Goal: Transaction & Acquisition: Purchase product/service

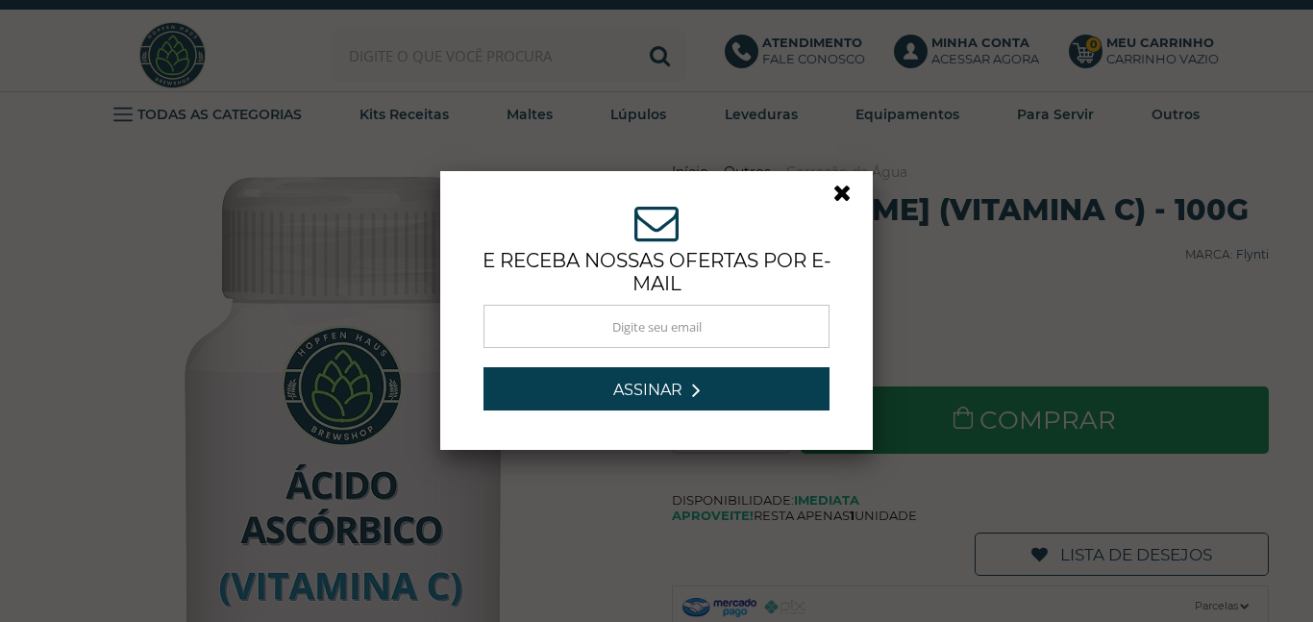
click at [855, 198] on link at bounding box center [850, 198] width 35 height 35
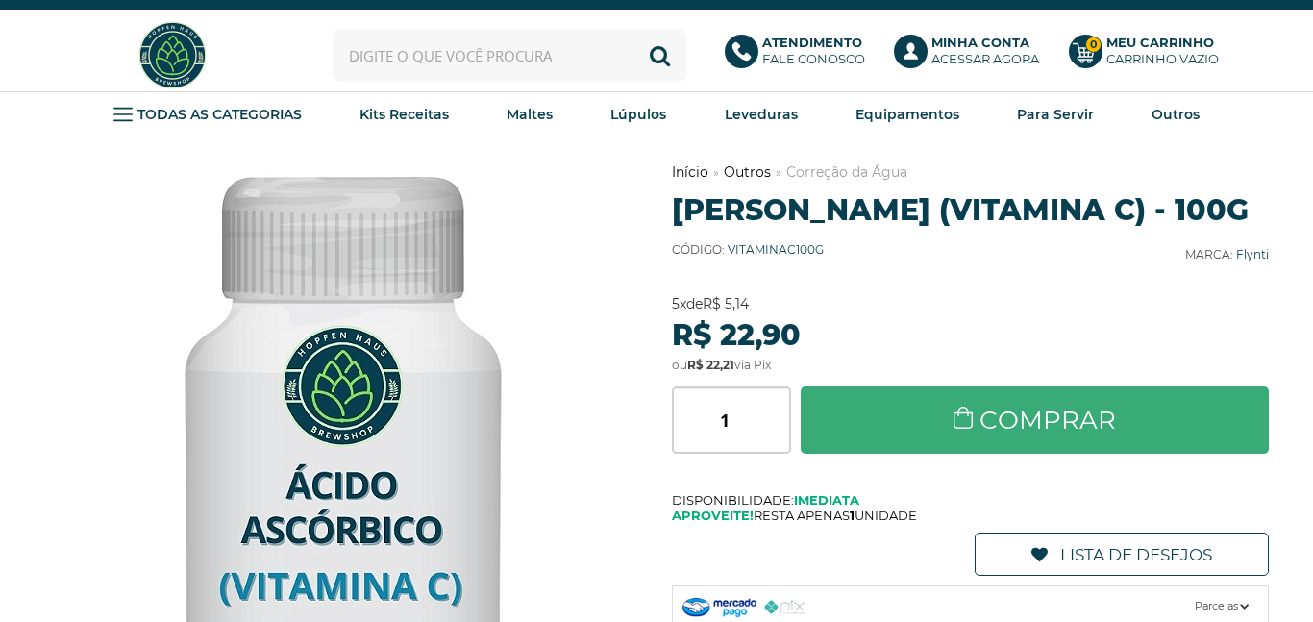
click at [909, 454] on link "Comprar" at bounding box center [1034, 419] width 468 height 67
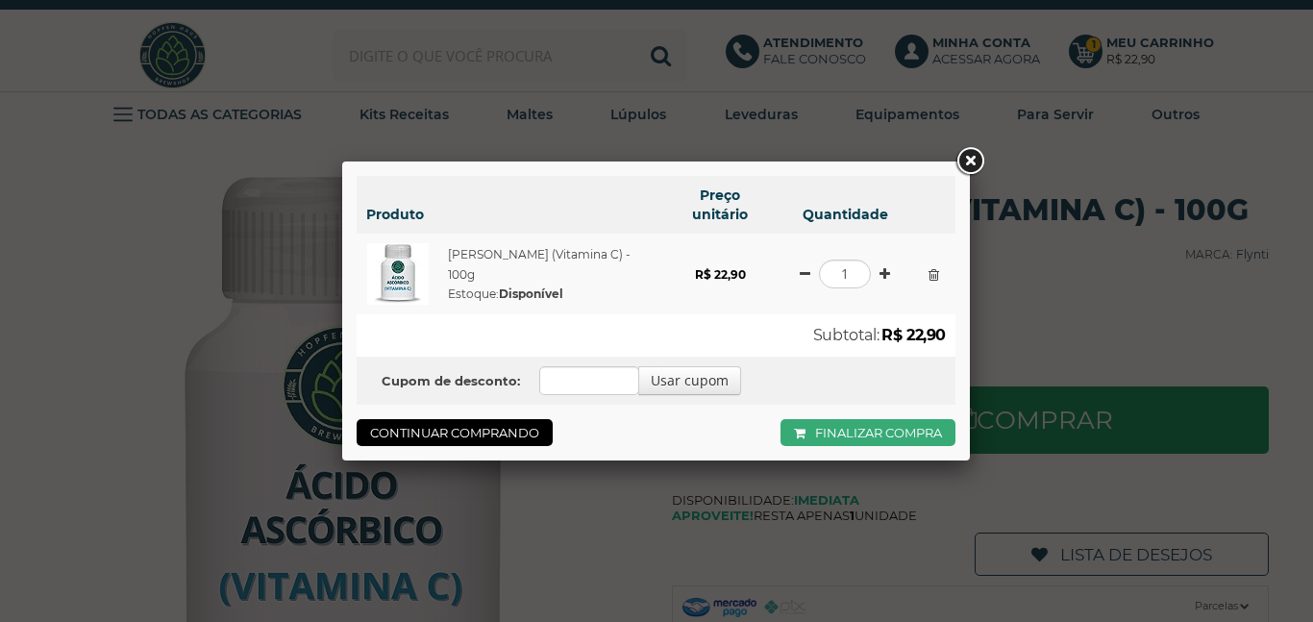
click at [804, 426] on link "Finalizar compra" at bounding box center [867, 432] width 175 height 27
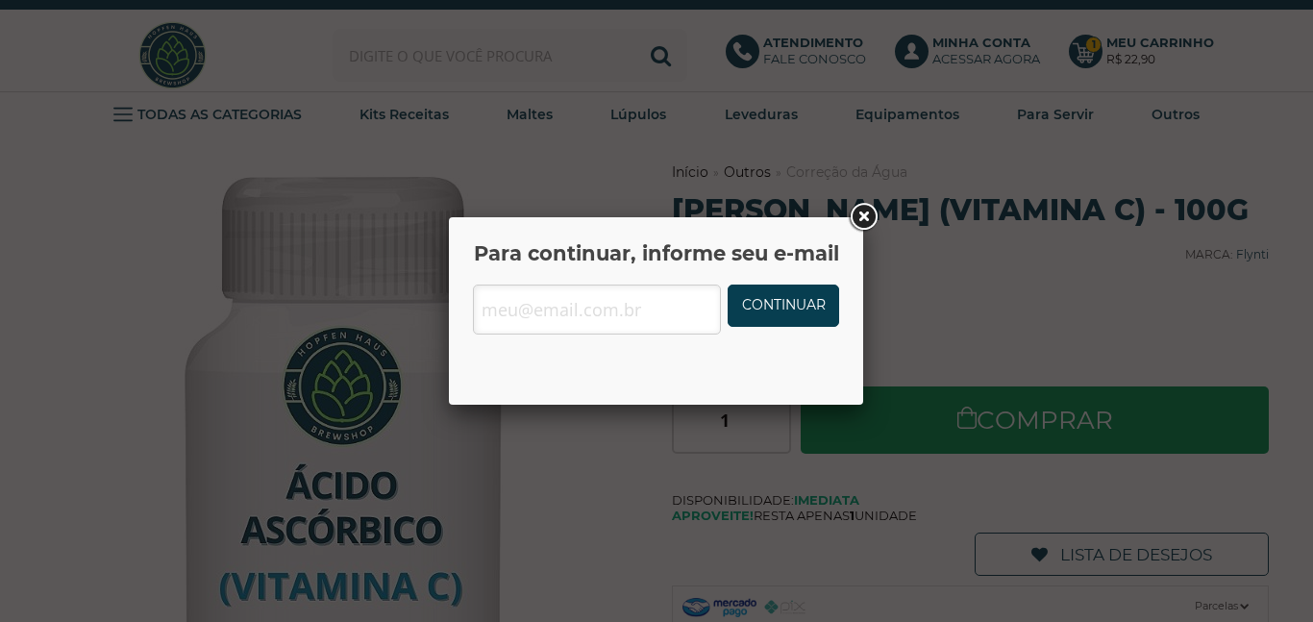
click at [856, 228] on link at bounding box center [863, 217] width 35 height 35
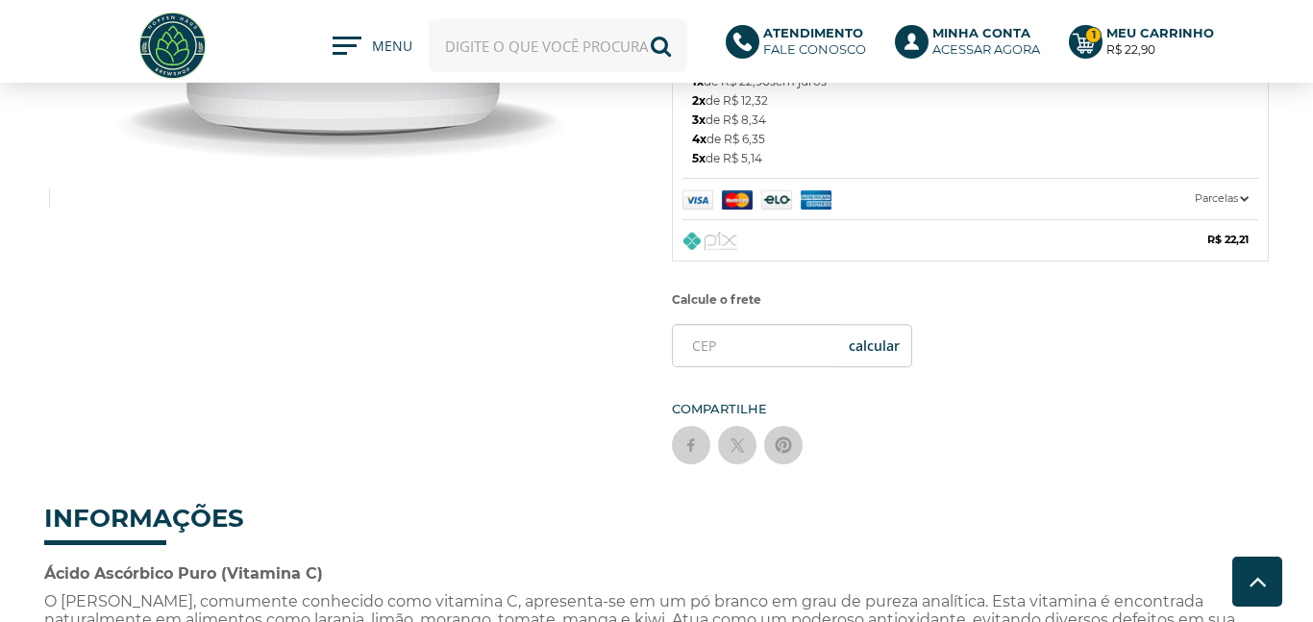
scroll to position [431, 0]
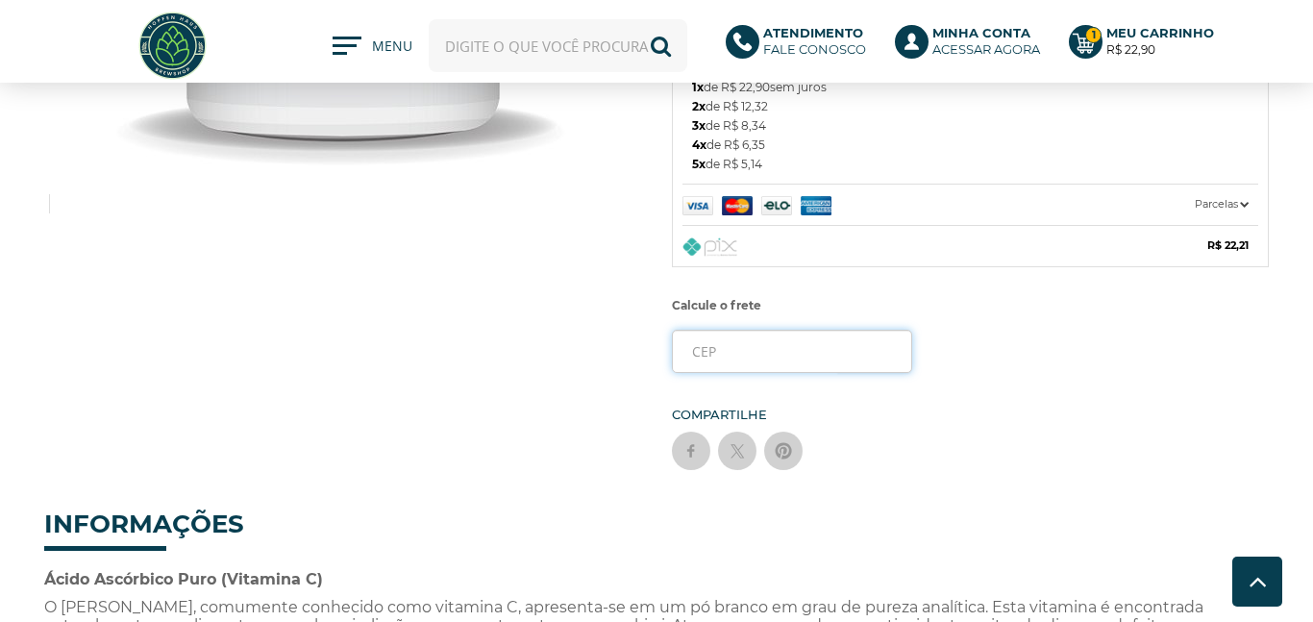
click at [754, 371] on input "tel" at bounding box center [792, 351] width 240 height 43
type input "08452-360"
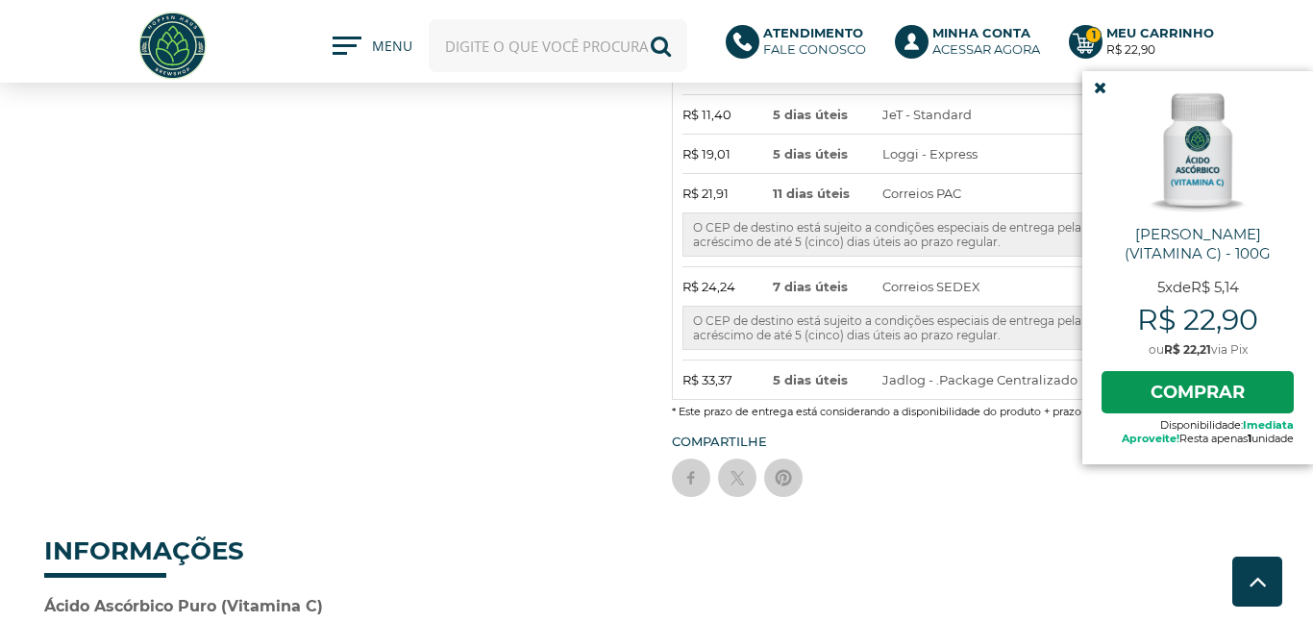
scroll to position [766, 0]
click at [1095, 81] on icon at bounding box center [1100, 88] width 12 height 16
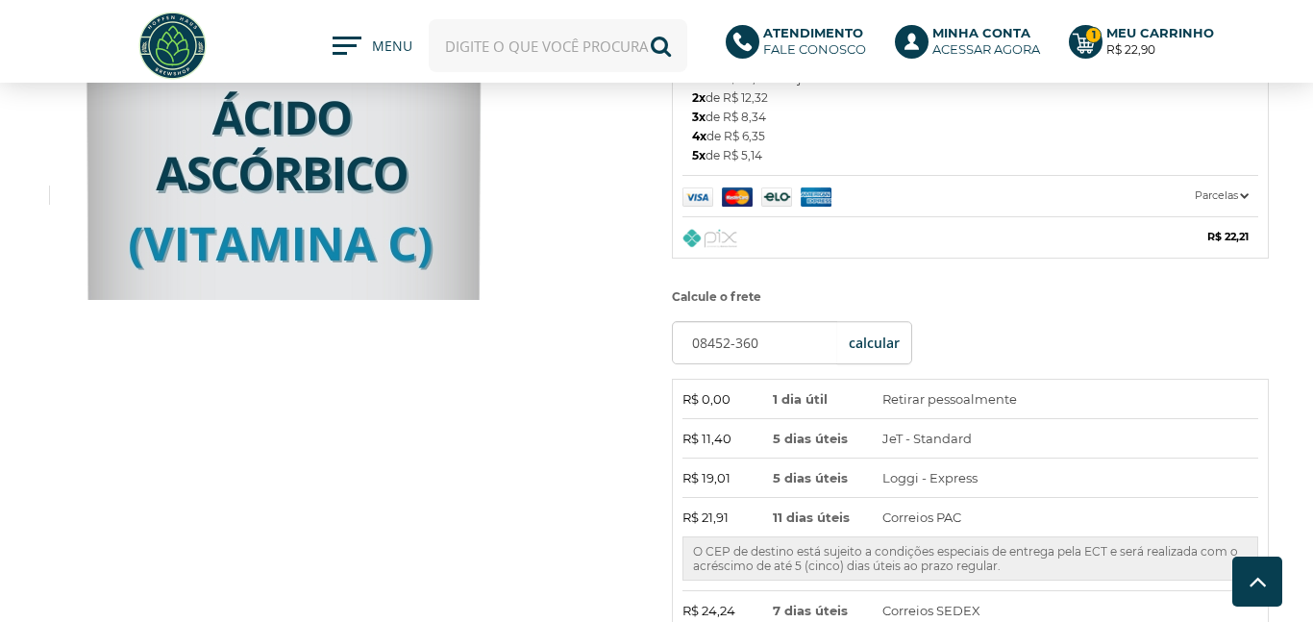
scroll to position [434, 0]
